Goal: Go to known website: Access a specific website the user already knows

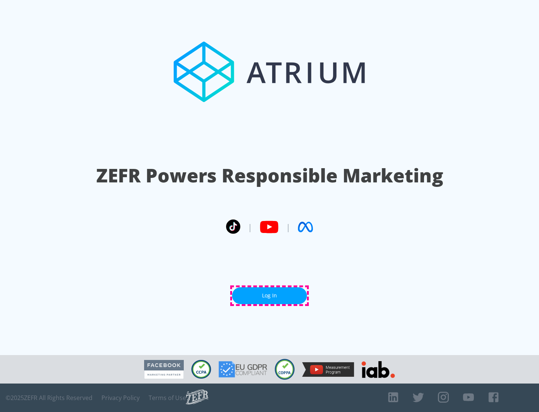
click at [269, 295] on link "Log In" at bounding box center [269, 295] width 75 height 17
